Goal: Task Accomplishment & Management: Complete application form

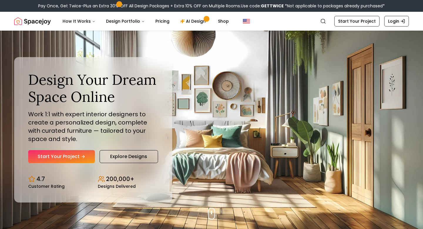
click at [83, 156] on icon "Hero section" at bounding box center [83, 156] width 5 height 5
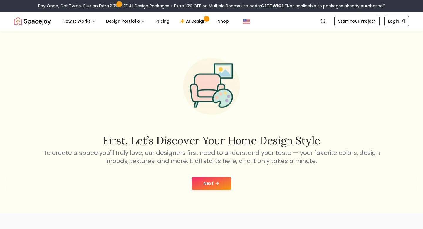
click at [211, 182] on button "Next" at bounding box center [211, 183] width 39 height 13
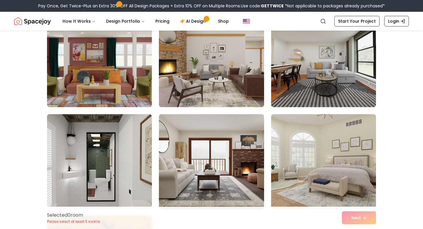
scroll to position [170, 0]
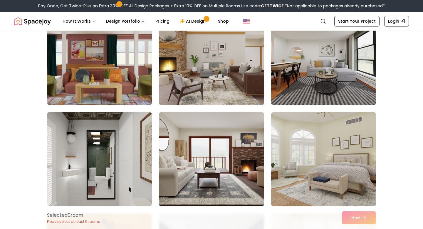
click at [119, 77] on img at bounding box center [99, 58] width 110 height 99
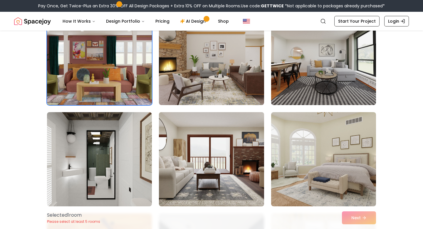
click at [213, 120] on img at bounding box center [211, 159] width 110 height 99
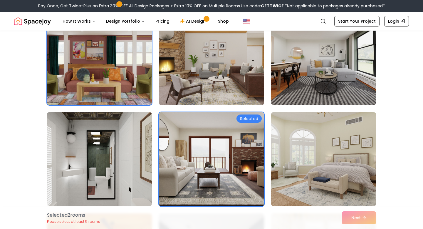
click at [211, 72] on img at bounding box center [211, 58] width 110 height 99
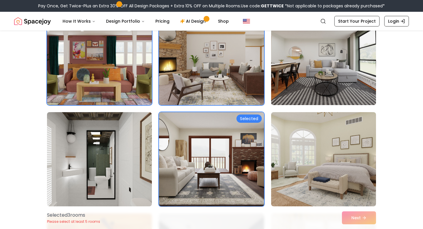
click at [311, 73] on img at bounding box center [324, 58] width 110 height 99
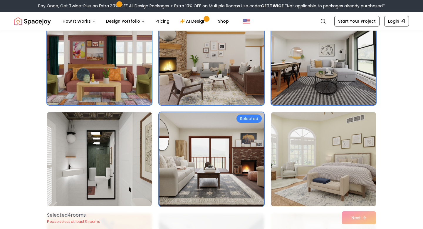
click at [306, 146] on img at bounding box center [324, 159] width 110 height 99
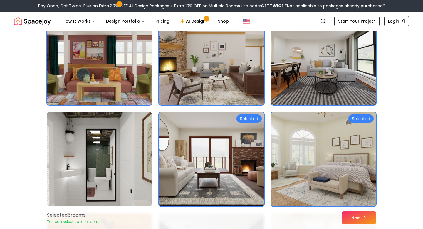
click at [113, 136] on img at bounding box center [99, 159] width 110 height 99
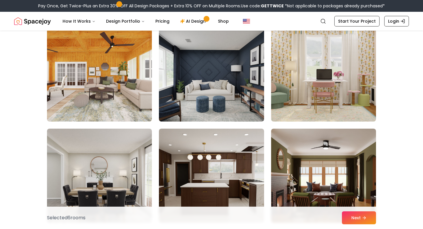
scroll to position [361, 0]
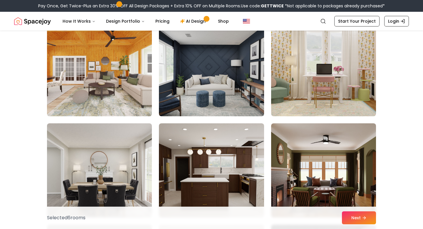
click at [95, 86] on img at bounding box center [99, 69] width 110 height 99
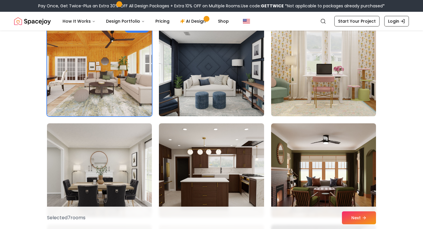
click at [211, 83] on img at bounding box center [211, 69] width 110 height 99
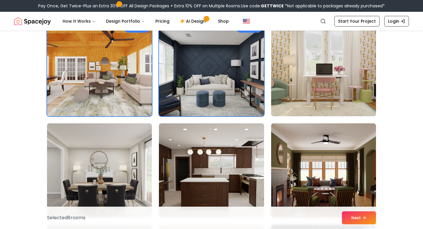
click at [288, 86] on img at bounding box center [324, 69] width 110 height 99
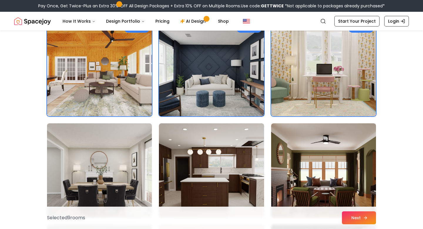
click at [352, 214] on button "Next" at bounding box center [359, 217] width 34 height 13
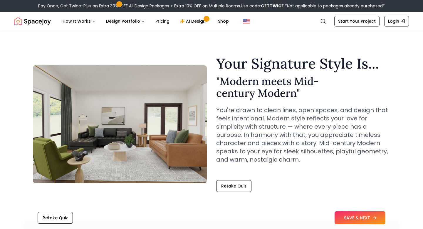
click at [343, 218] on button "SAVE & NEXT" at bounding box center [360, 217] width 51 height 13
